Goal: Task Accomplishment & Management: Use online tool/utility

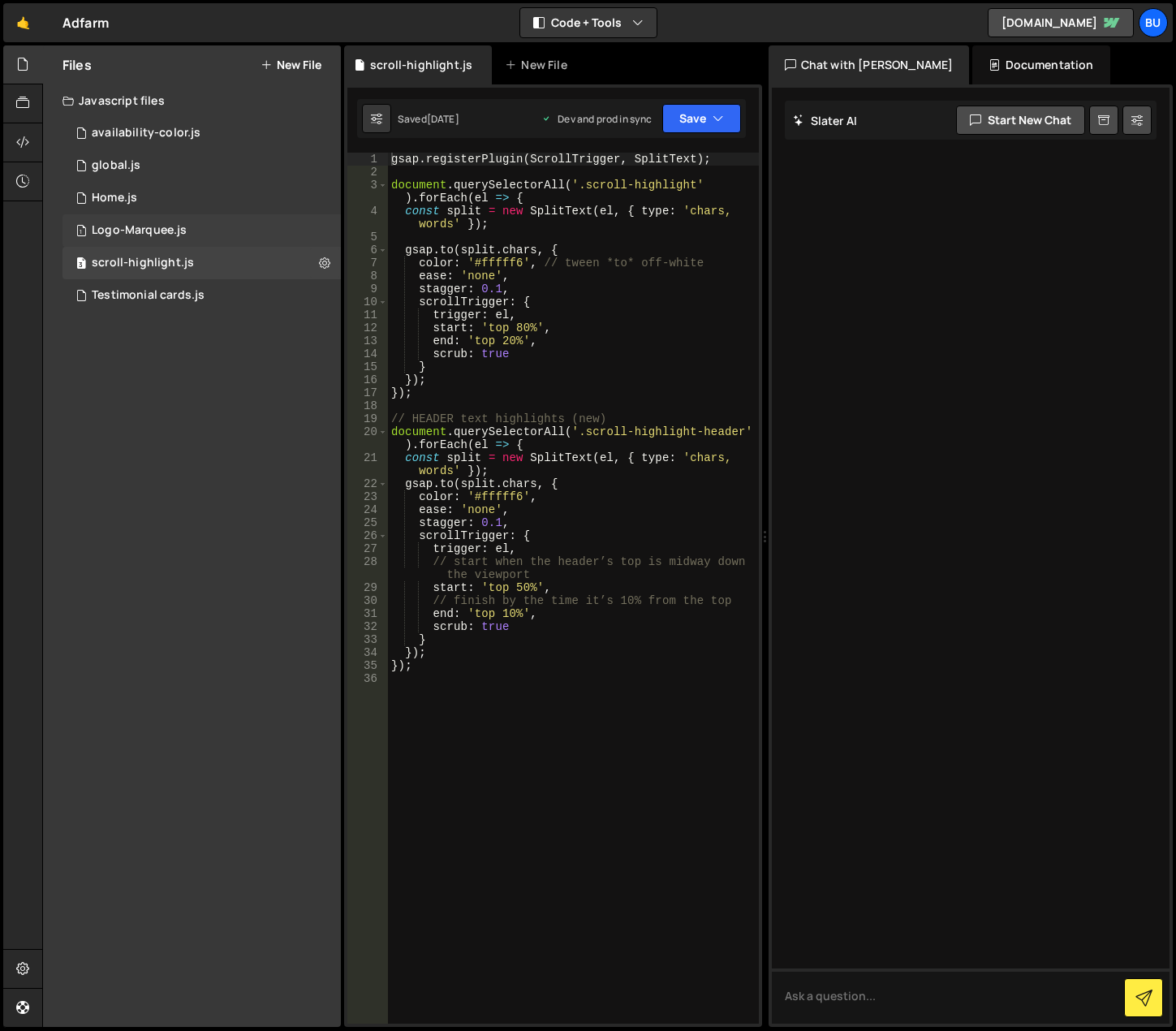
click at [176, 233] on div "Logo-Marquee.js" at bounding box center [138, 230] width 95 height 15
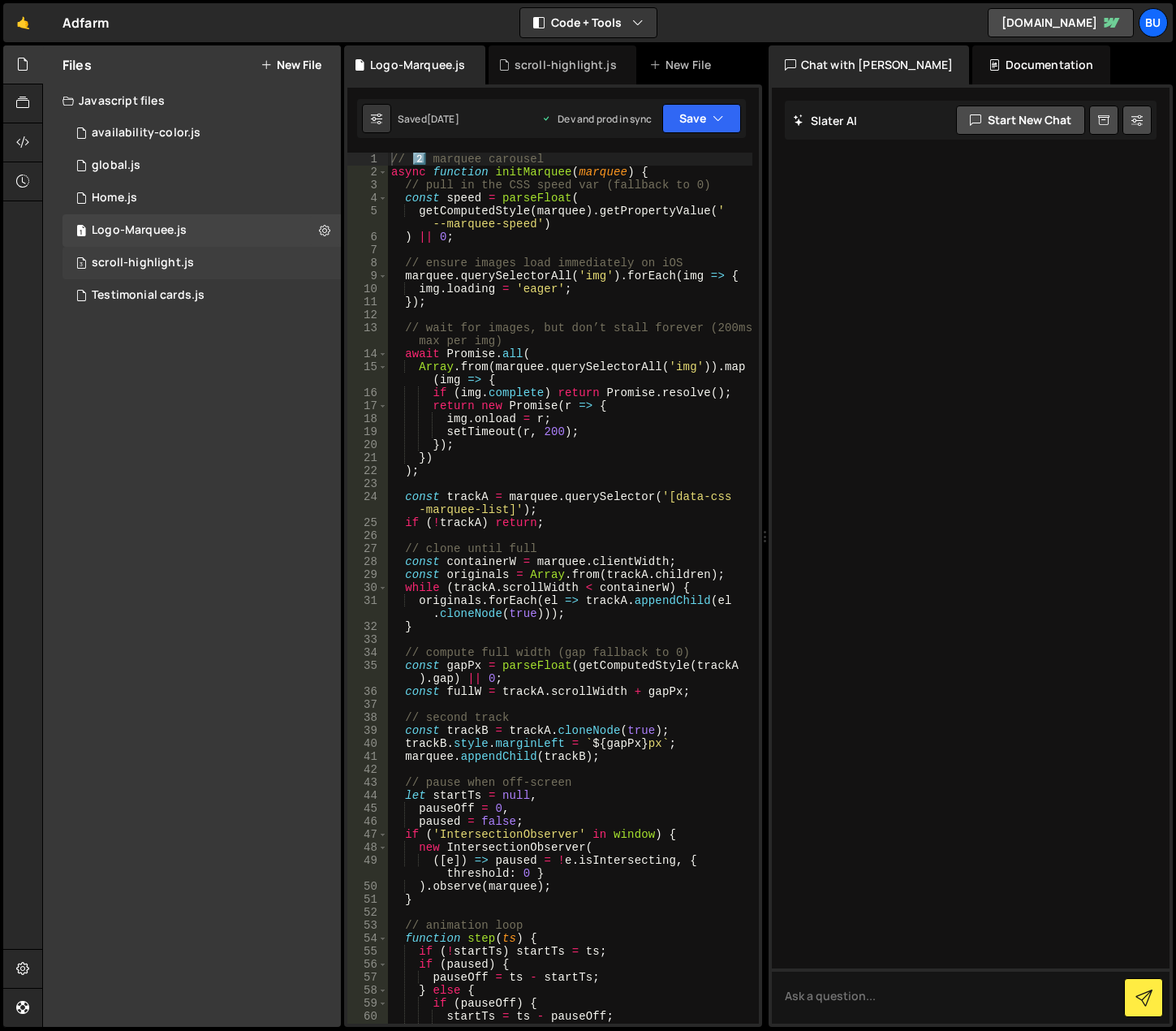
click at [232, 250] on div "3 scroll-highlight.js 0" at bounding box center [202, 263] width 279 height 33
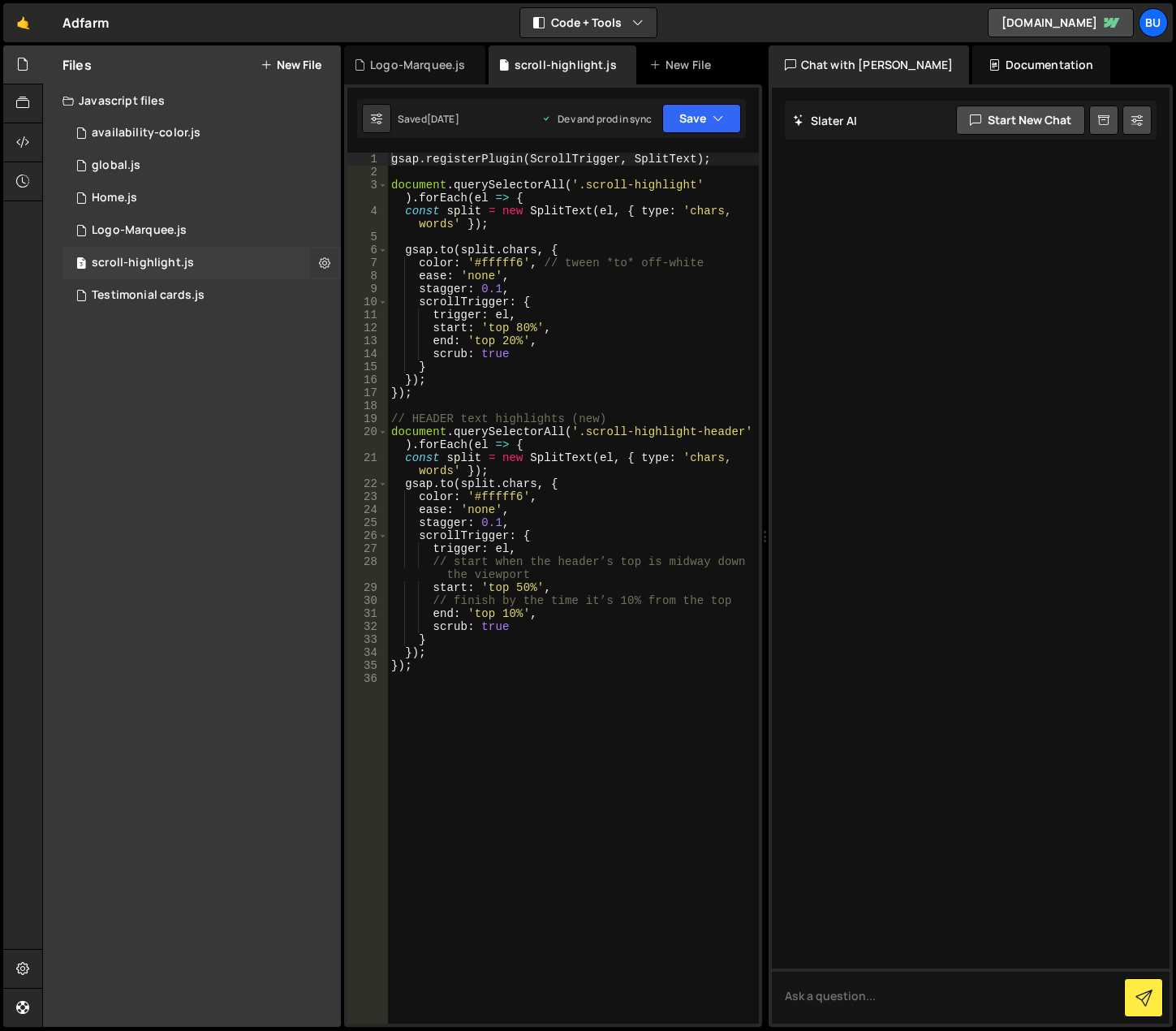
click at [321, 257] on icon at bounding box center [324, 262] width 11 height 15
type input "scroll-highlight"
radio input "true"
checkbox input "true"
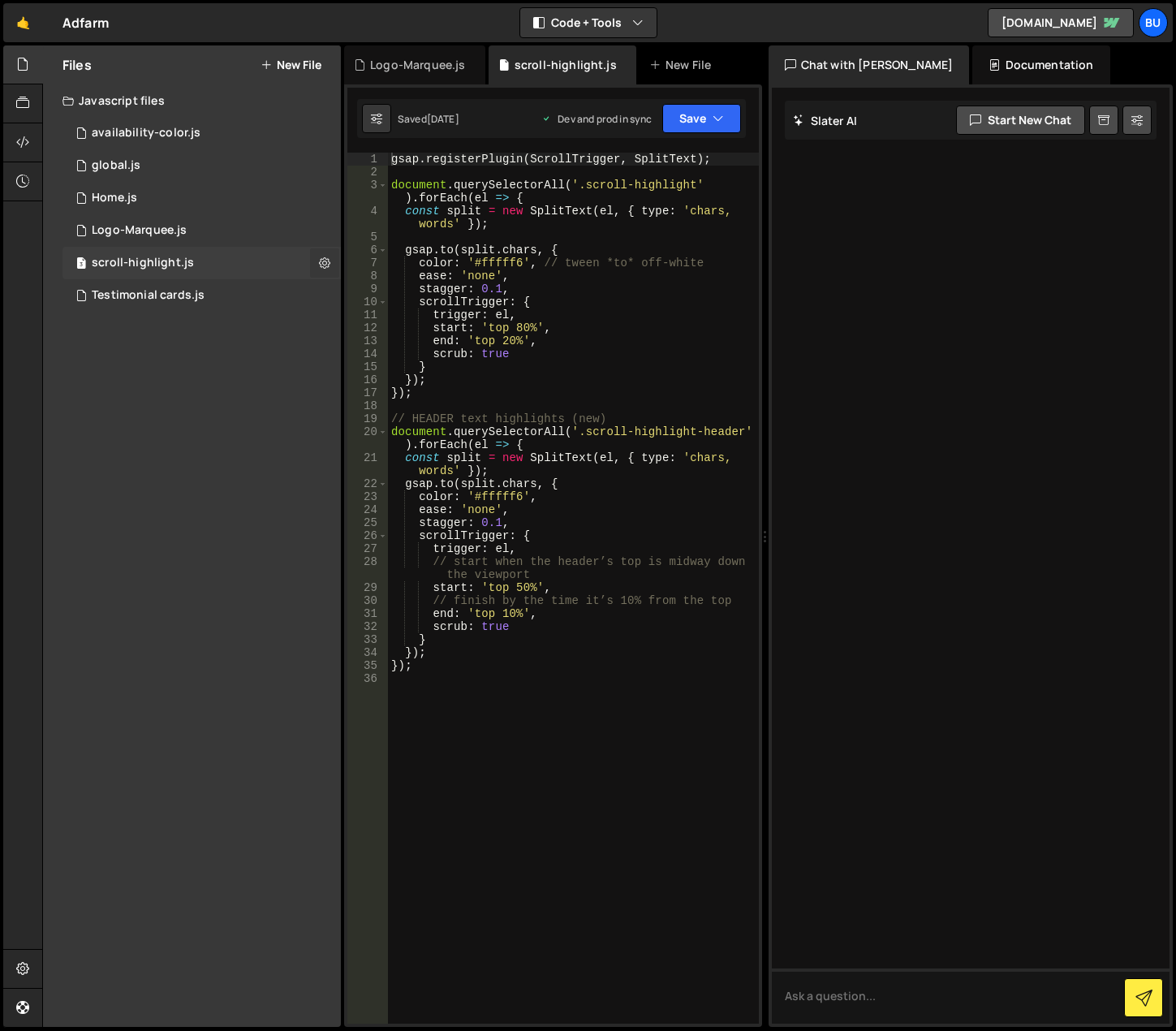
checkbox input "true"
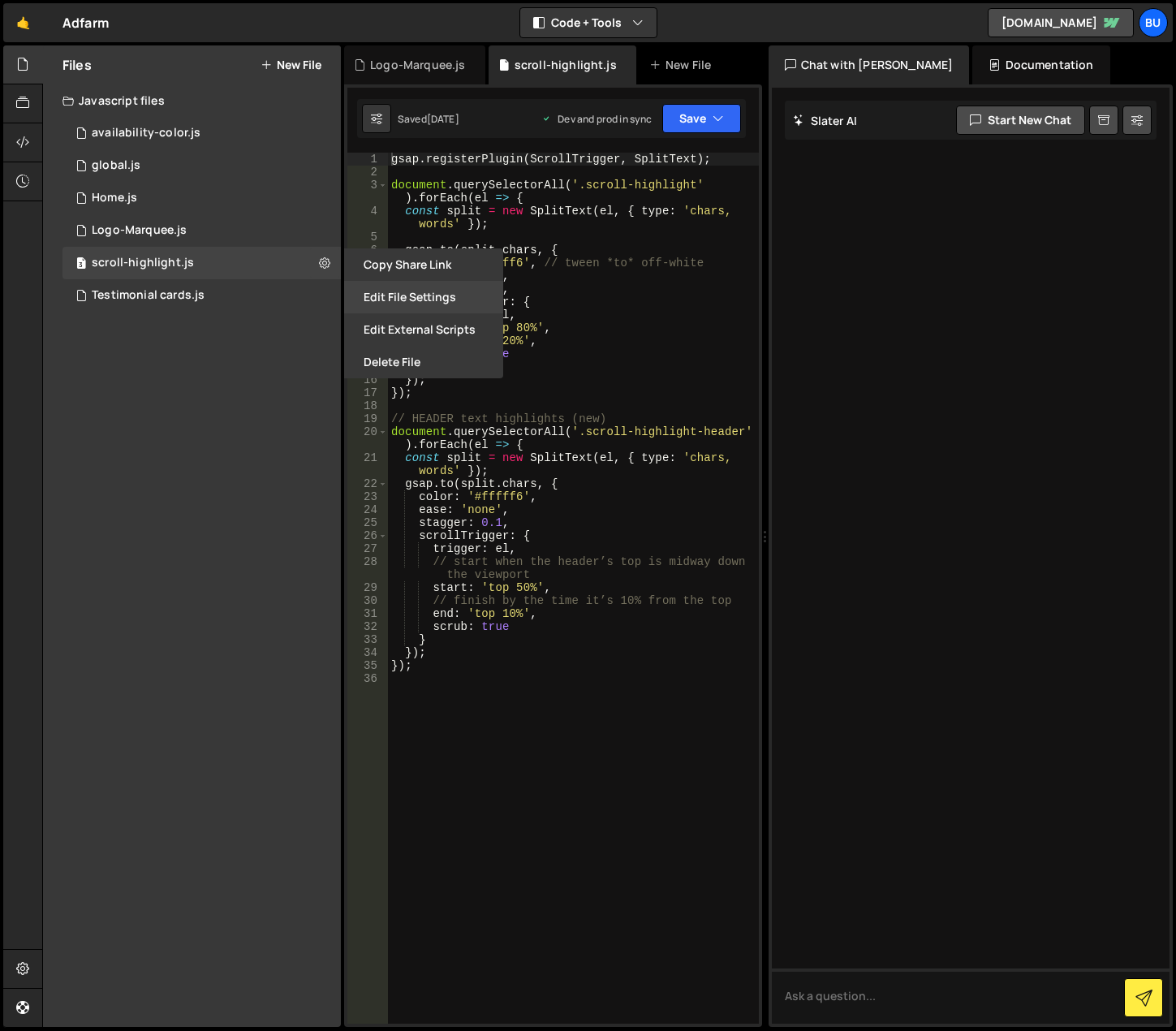
click at [395, 293] on button "Edit File Settings" at bounding box center [424, 297] width 159 height 33
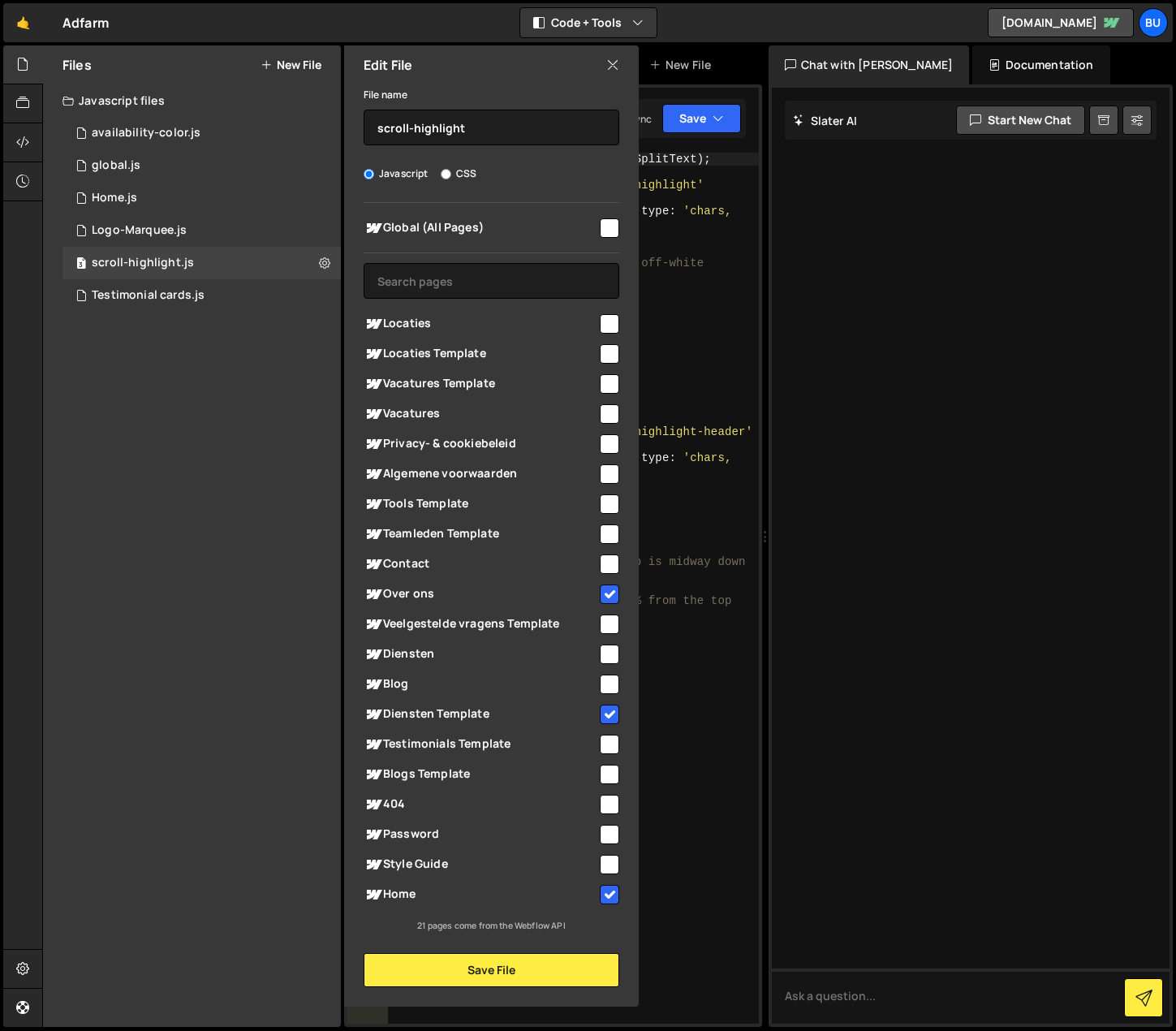
click at [608, 354] on input "checkbox" at bounding box center [610, 355] width 20 height 20
checkbox input "true"
click at [459, 968] on button "Save File" at bounding box center [491, 970] width 256 height 34
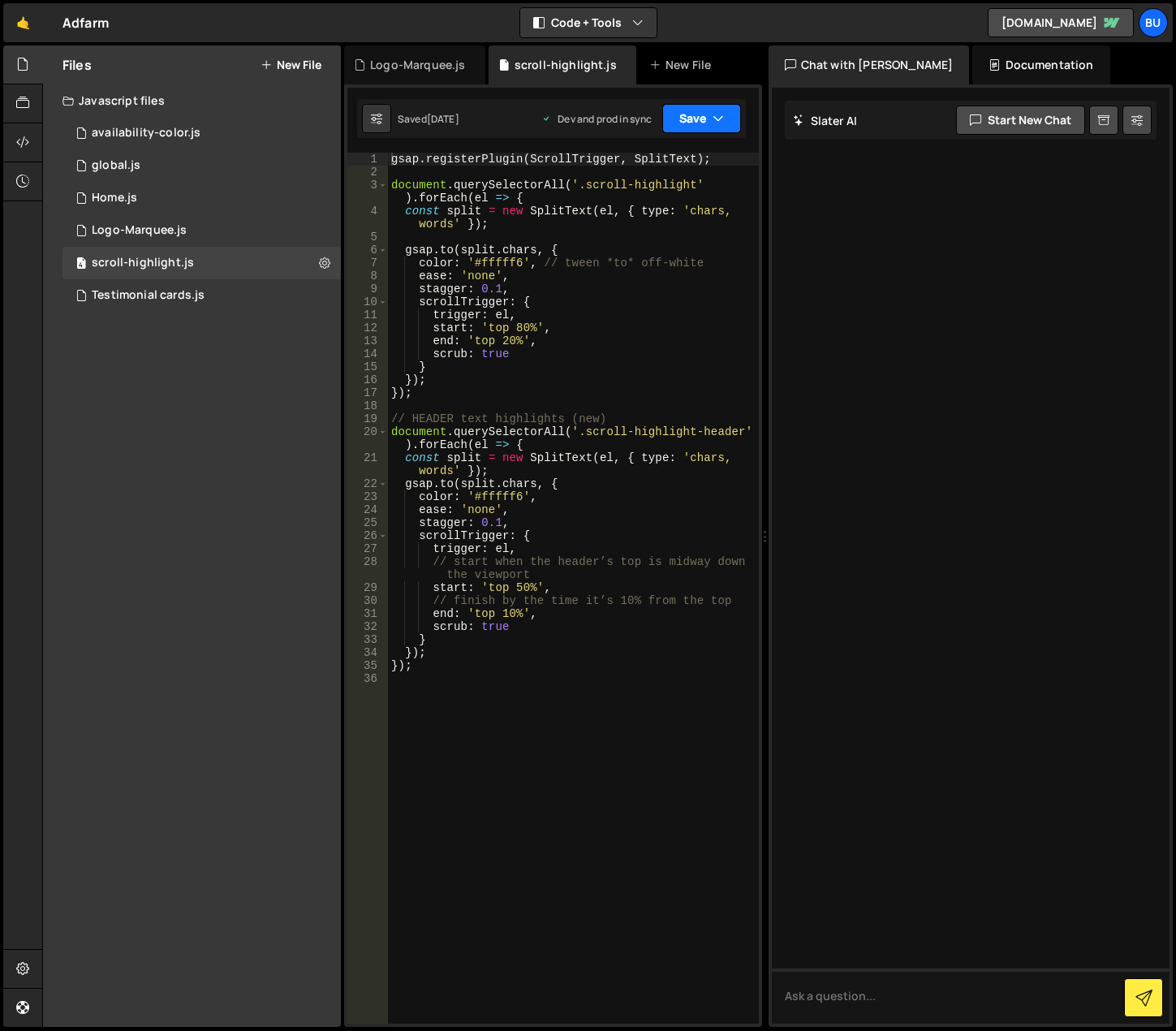
click at [734, 118] on button "Save" at bounding box center [701, 118] width 79 height 29
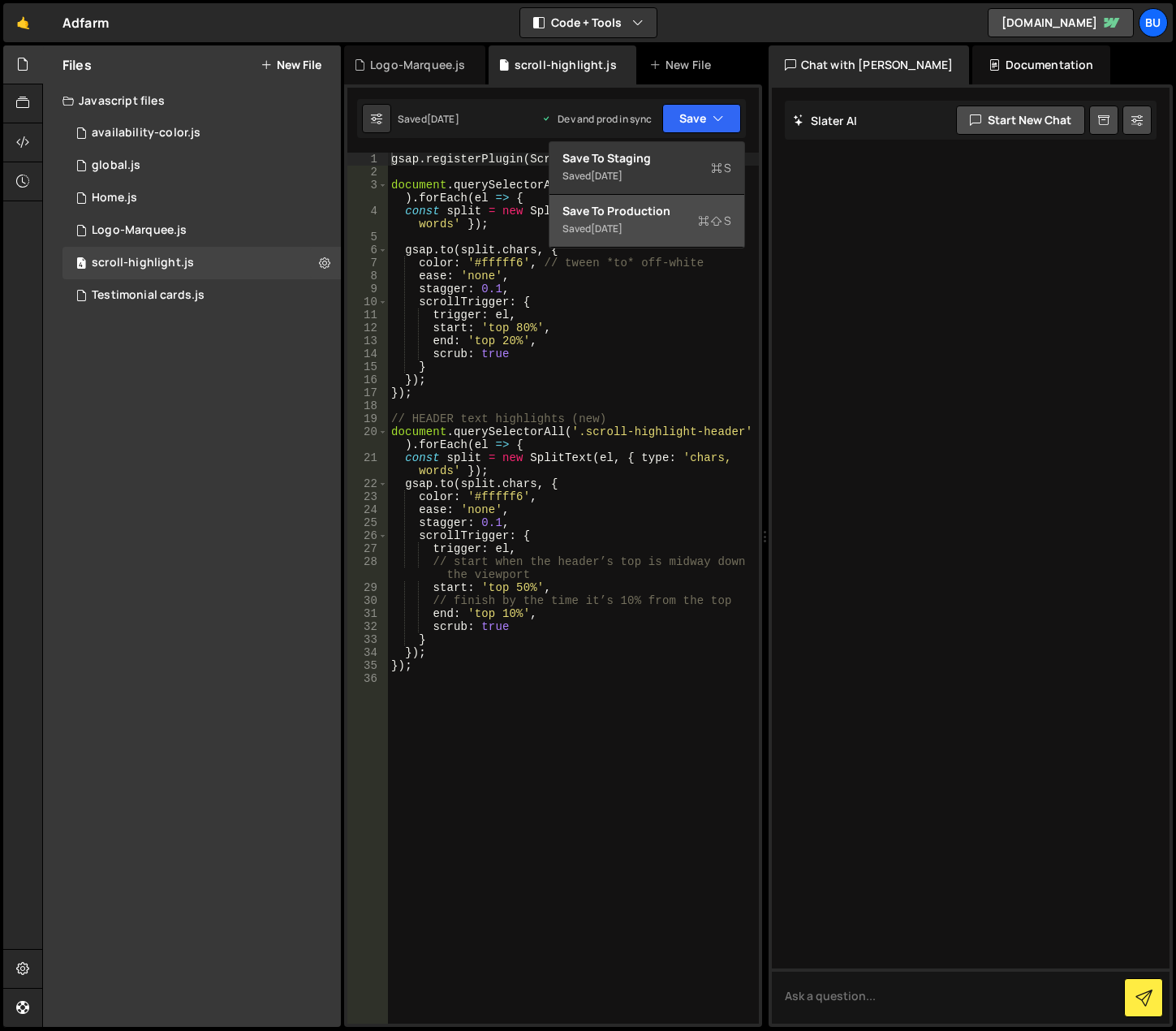
click at [678, 218] on div "Save to Production S" at bounding box center [647, 211] width 169 height 16
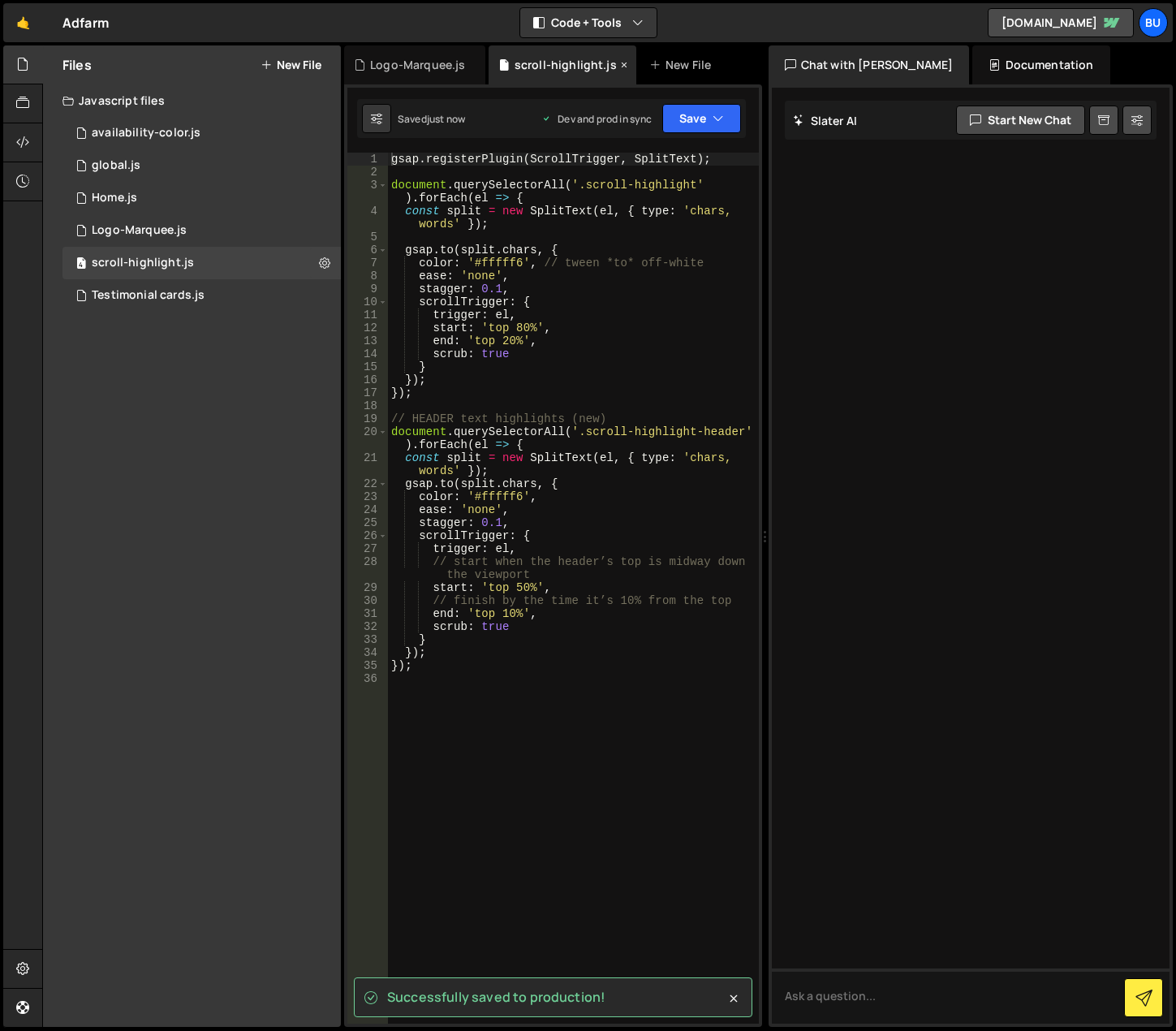
click at [618, 66] on icon at bounding box center [623, 65] width 11 height 16
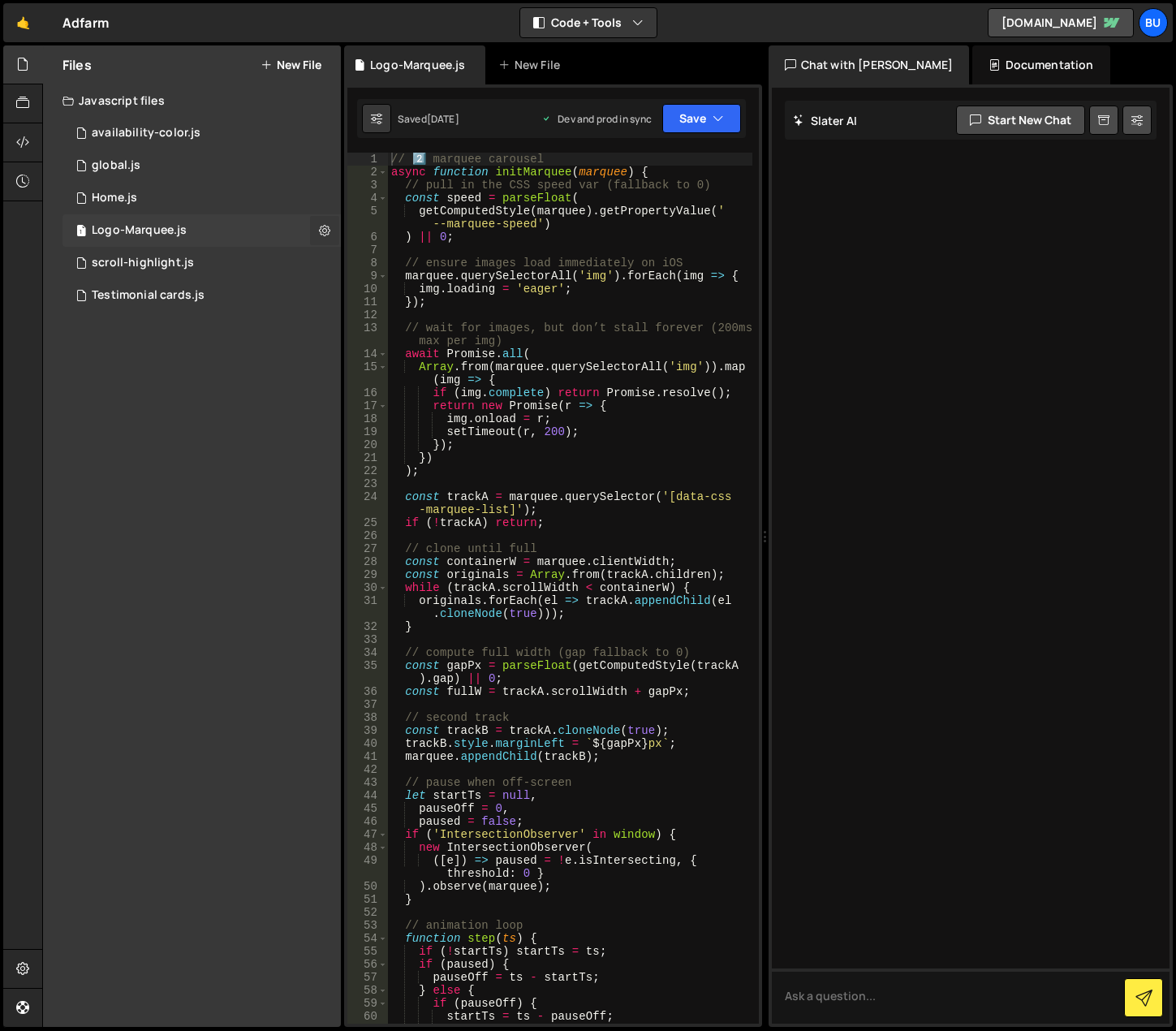
click at [323, 226] on icon at bounding box center [324, 229] width 11 height 15
type input "Logo-Marquee"
radio input "true"
checkbox input "true"
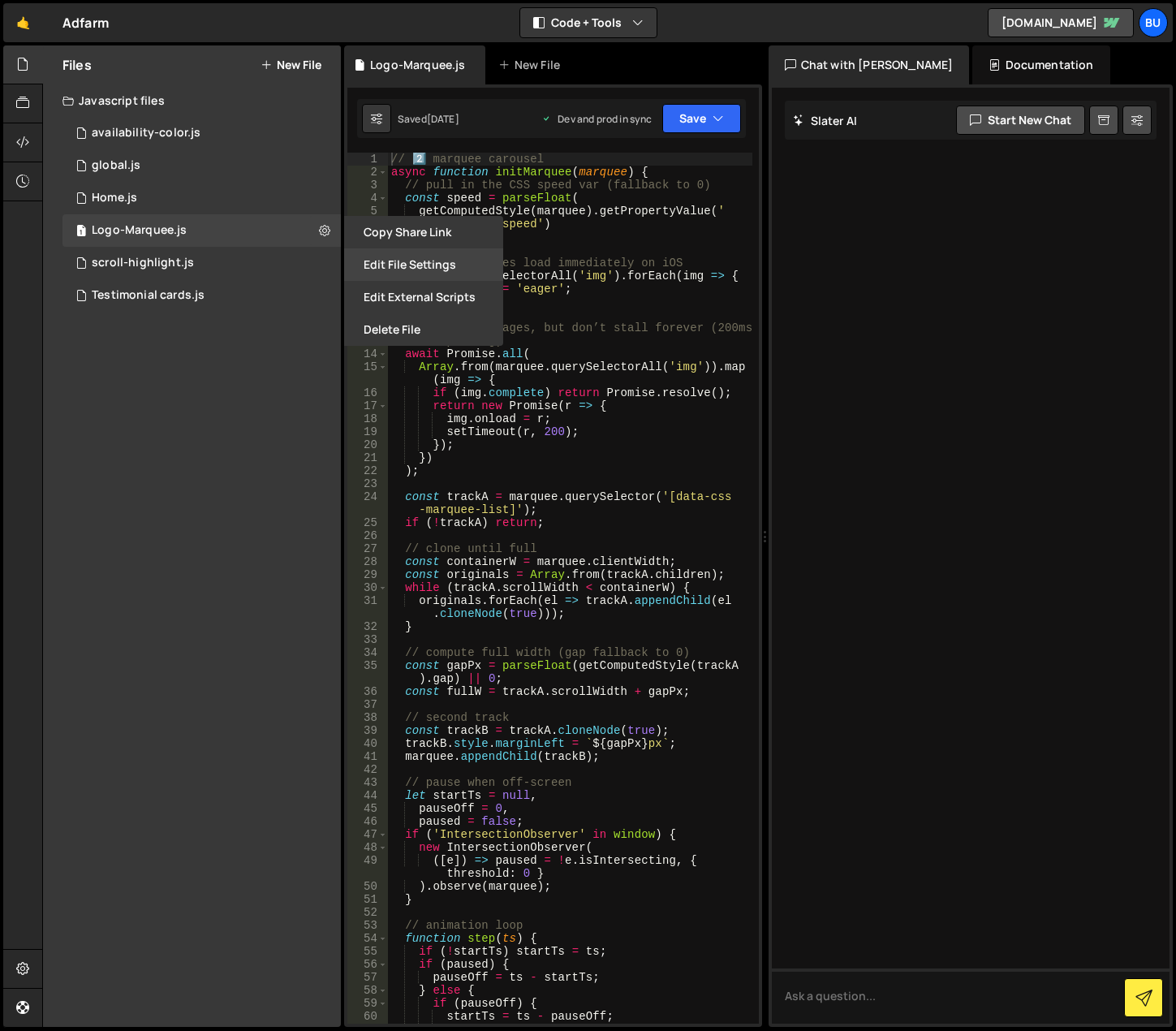
click at [381, 269] on button "Edit File Settings" at bounding box center [424, 264] width 159 height 33
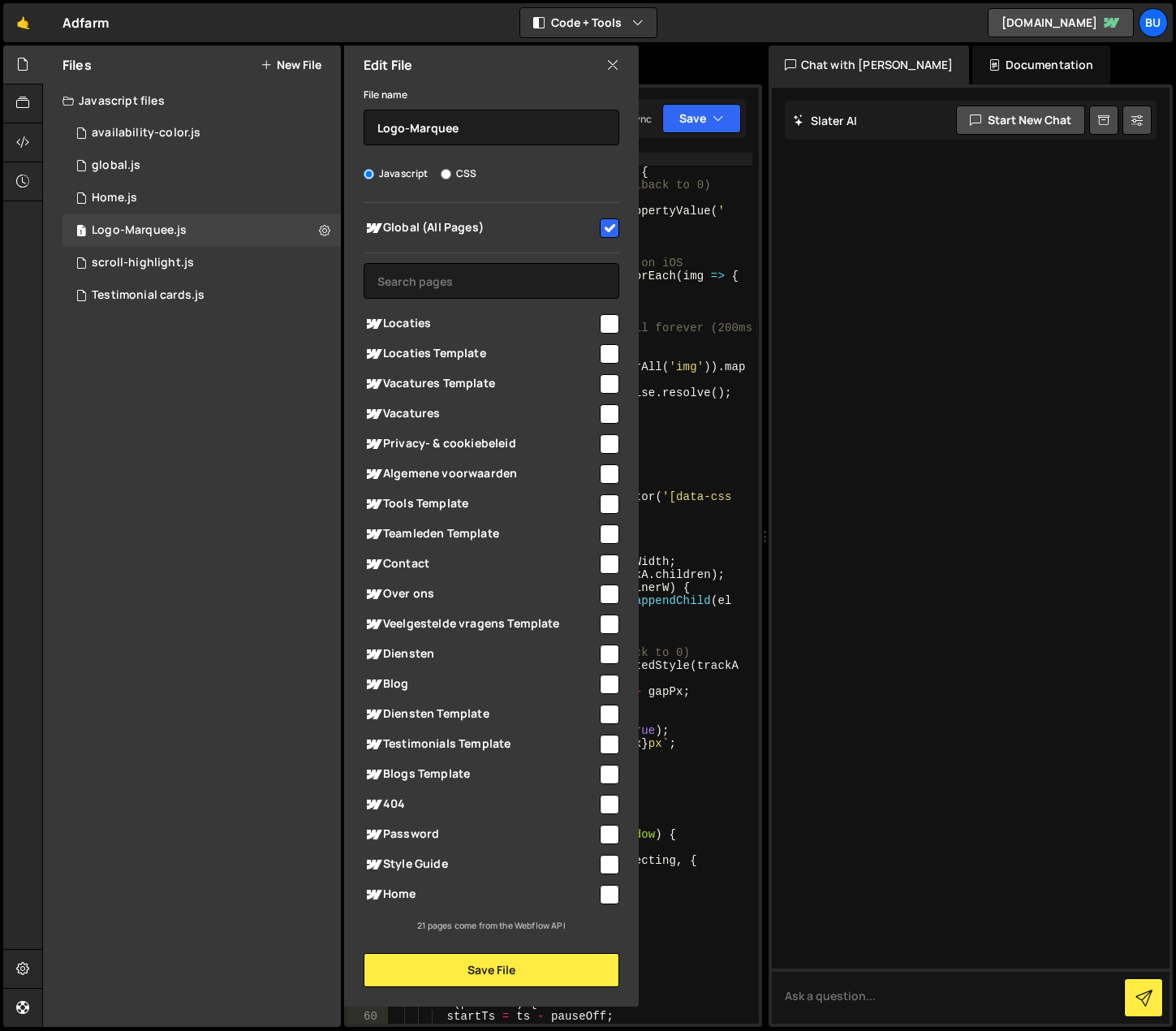
click at [203, 571] on div "Files New File Javascript files 1 availability-color.js 0 1 global.js 0 0 Home.…" at bounding box center [191, 537] width 298 height 982
click at [613, 61] on icon at bounding box center [612, 65] width 13 height 18
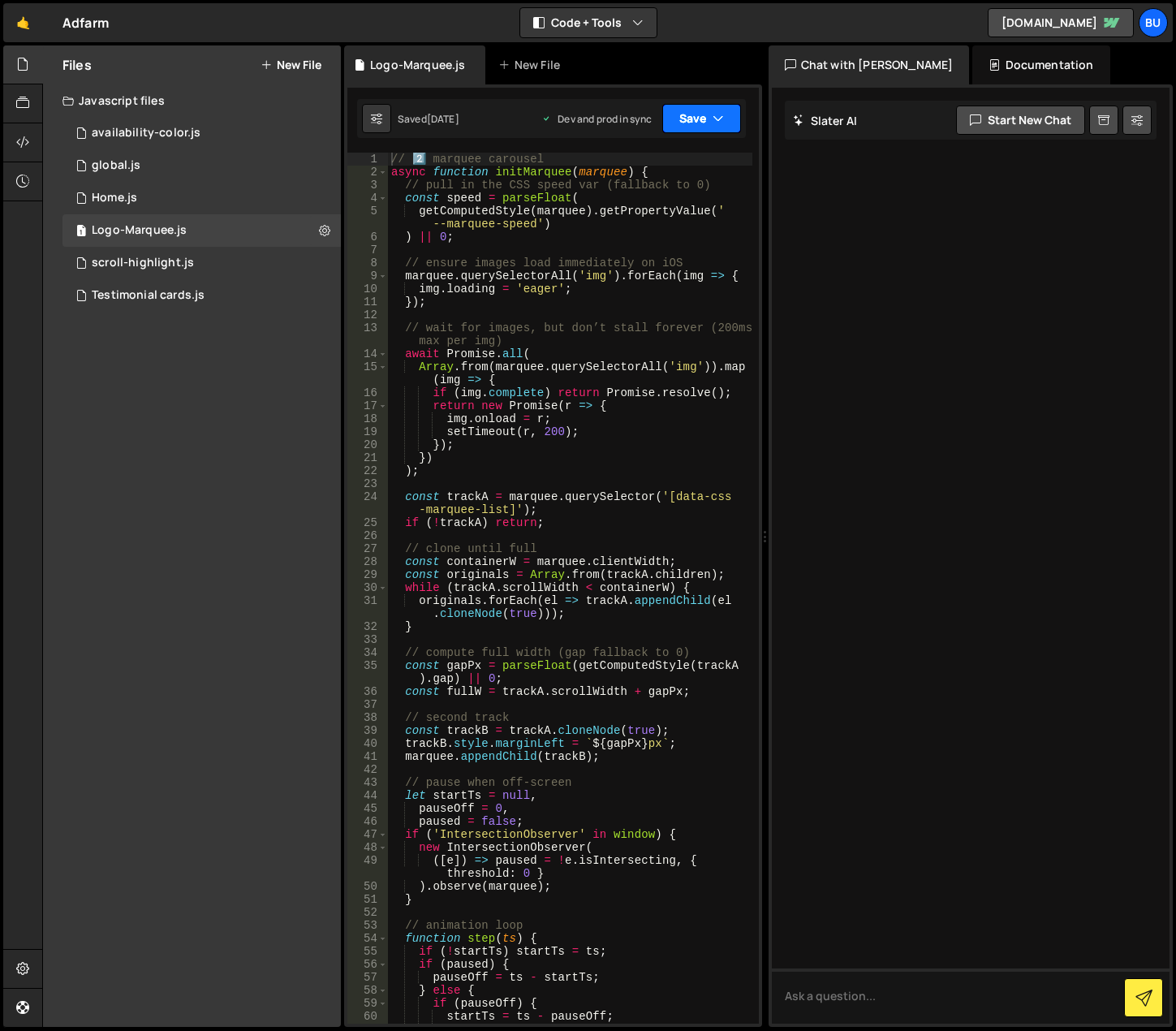
click at [722, 121] on icon "button" at bounding box center [718, 119] width 11 height 16
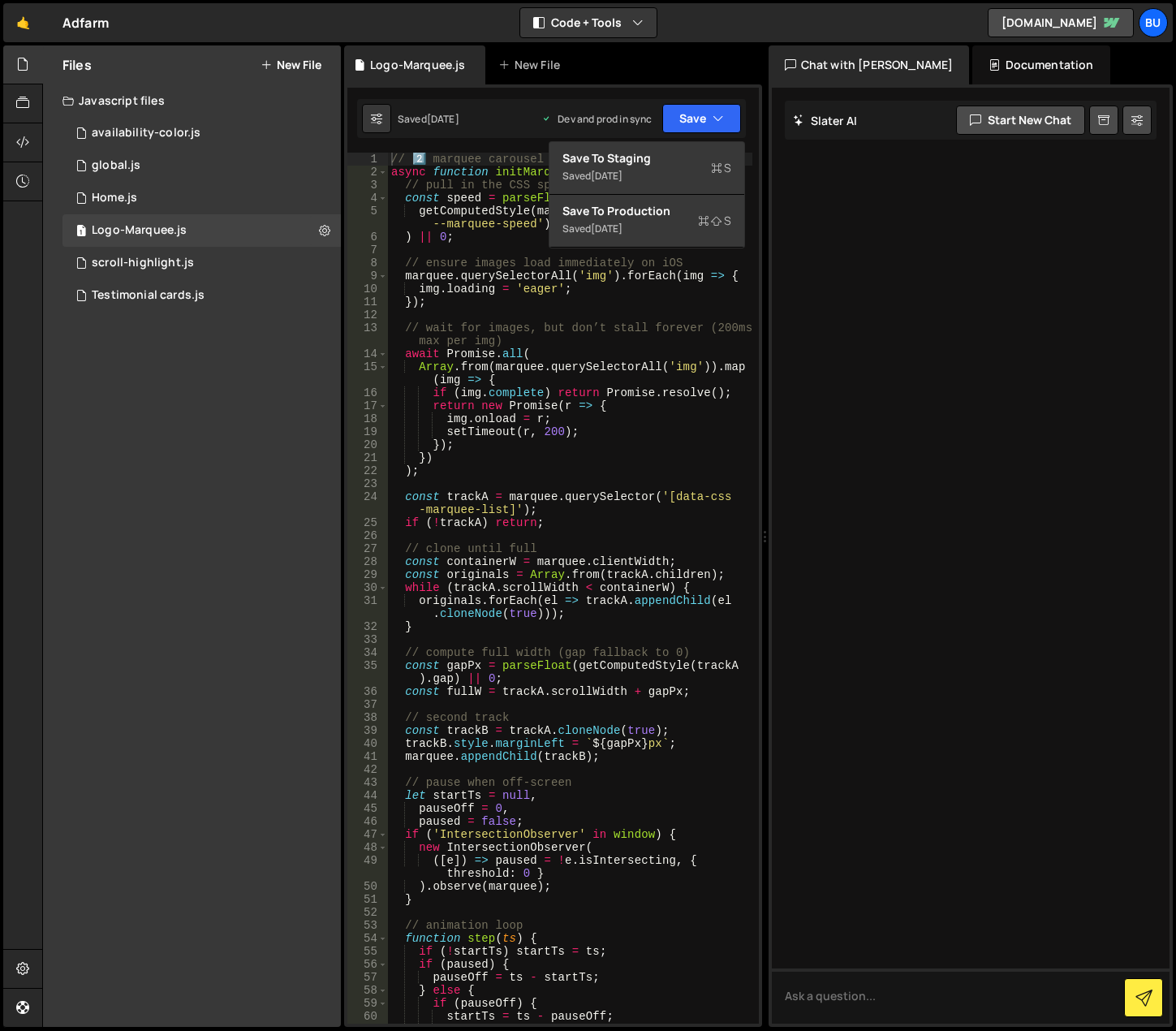
click at [181, 529] on div "Files New File Javascript files 1 availability-color.js 0 1 global.js 0 0 Home.…" at bounding box center [191, 537] width 298 height 982
